Goal: Register for event/course

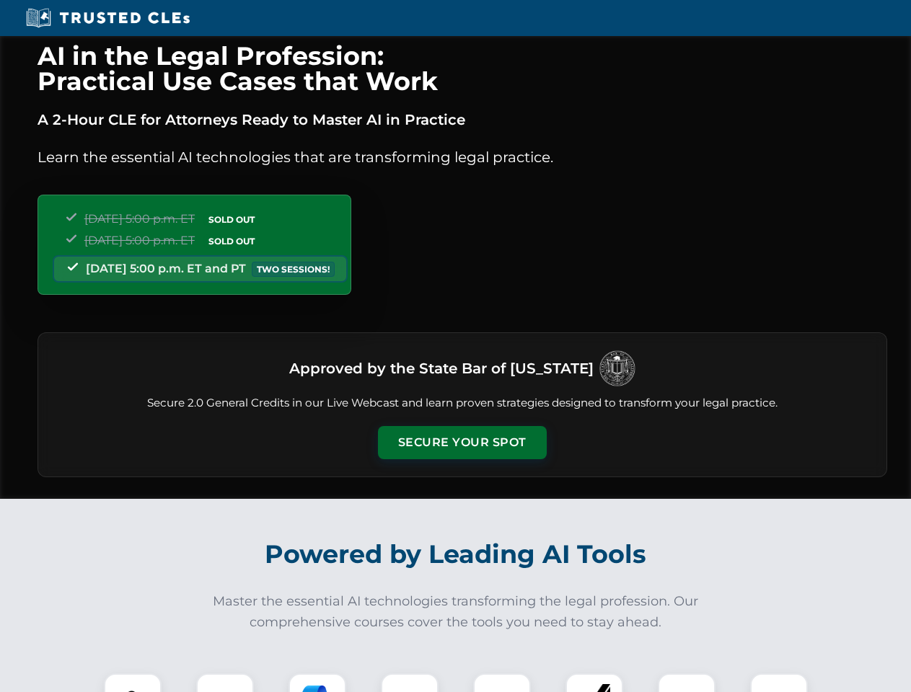
click at [462, 443] on button "Secure Your Spot" at bounding box center [462, 442] width 169 height 33
click at [133, 683] on img at bounding box center [133, 703] width 42 height 42
click at [225, 683] on div at bounding box center [225, 703] width 58 height 58
click at [317, 683] on div at bounding box center [318, 703] width 58 height 58
click at [410, 683] on img at bounding box center [409, 702] width 40 height 40
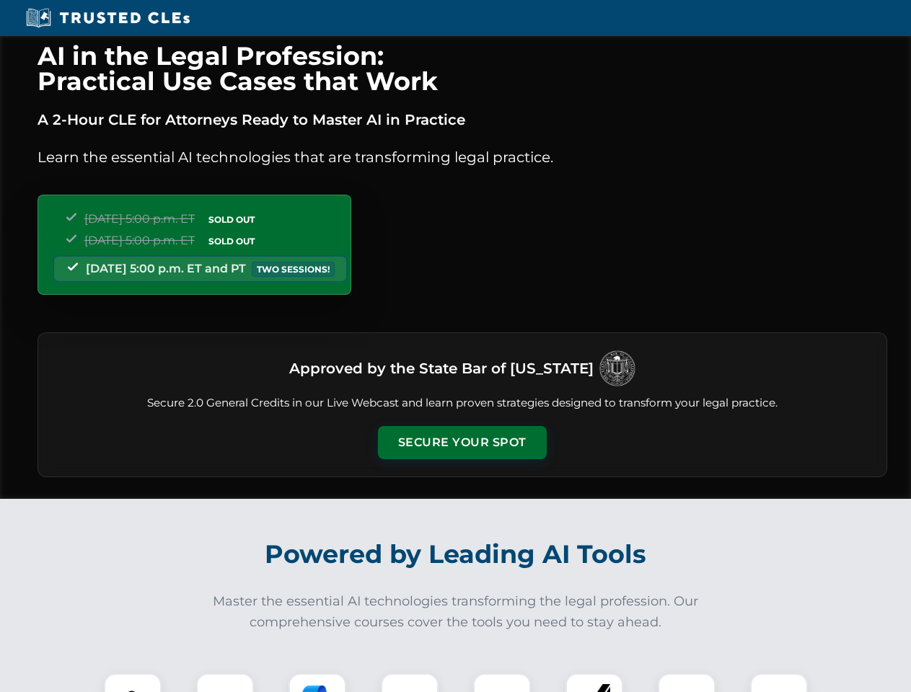
click at [502, 683] on div at bounding box center [502, 703] width 58 height 58
